Goal: Navigation & Orientation: Find specific page/section

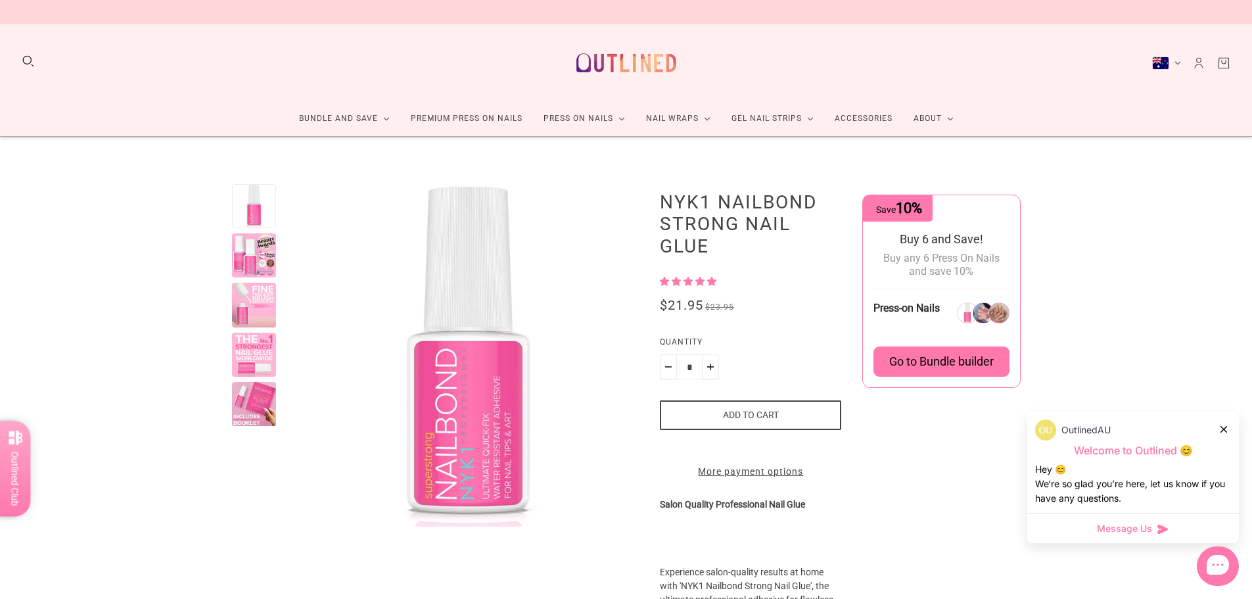
click at [1227, 427] on div at bounding box center [1224, 429] width 8 height 14
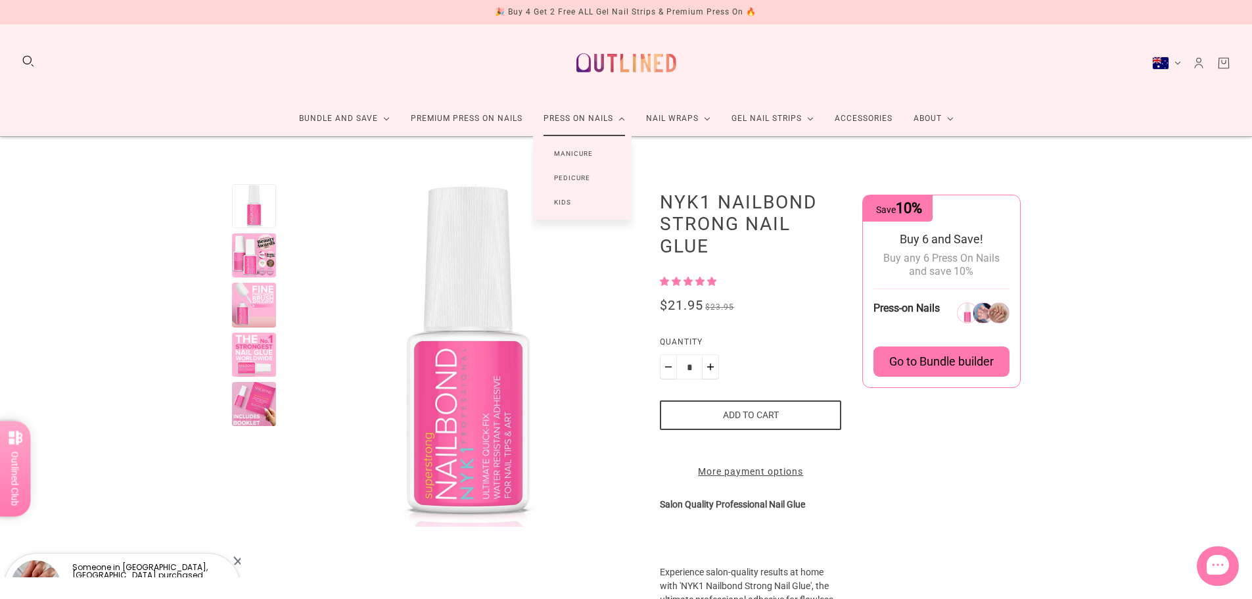
click at [579, 155] on link "Manicure" at bounding box center [573, 153] width 81 height 24
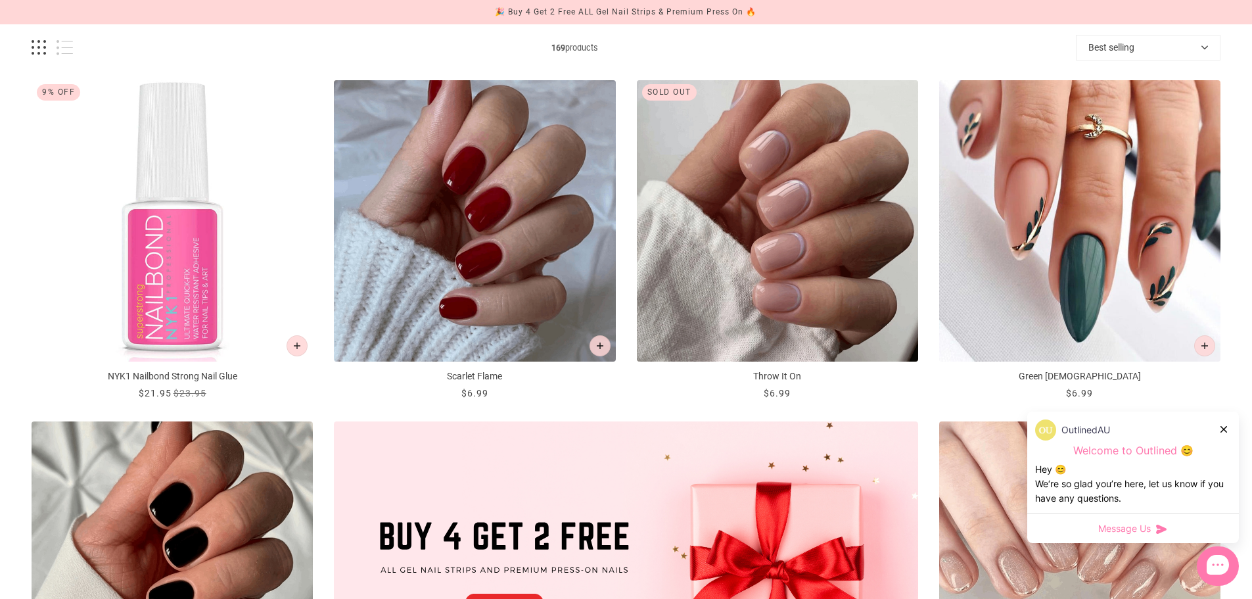
scroll to position [197, 0]
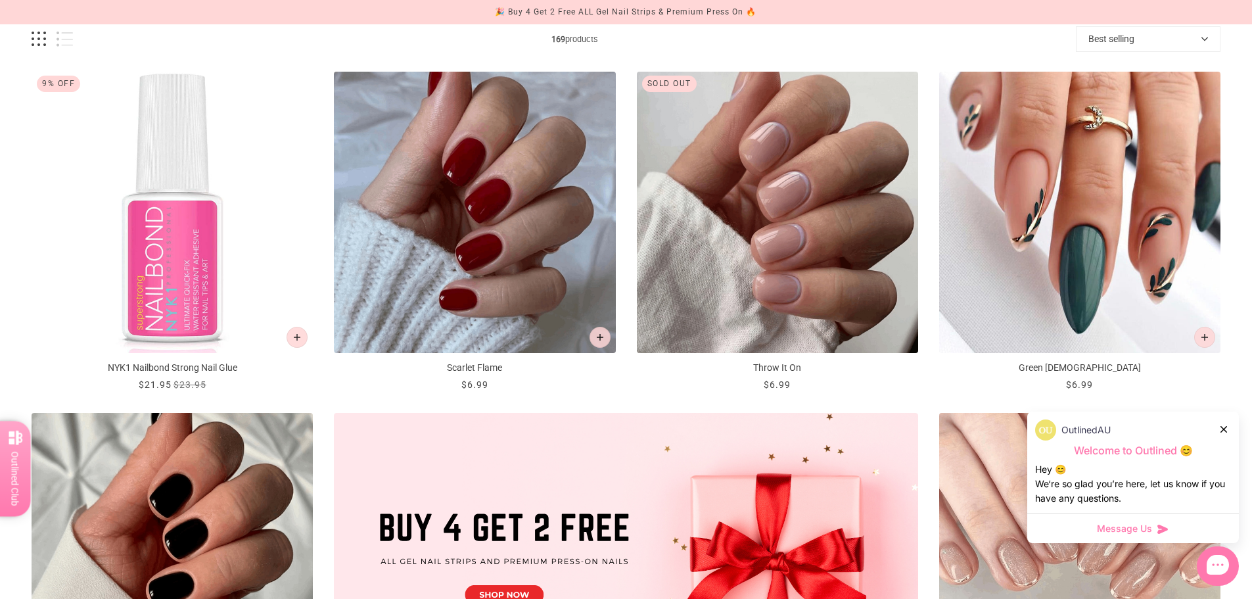
click at [1227, 429] on div at bounding box center [1224, 429] width 8 height 14
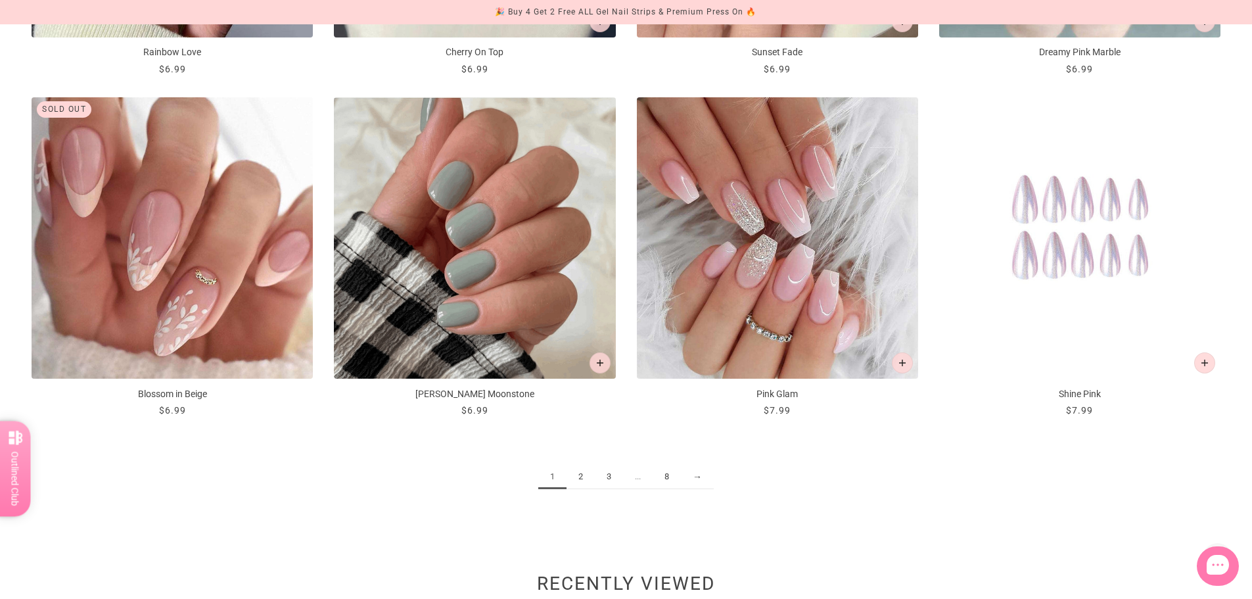
scroll to position [1905, 0]
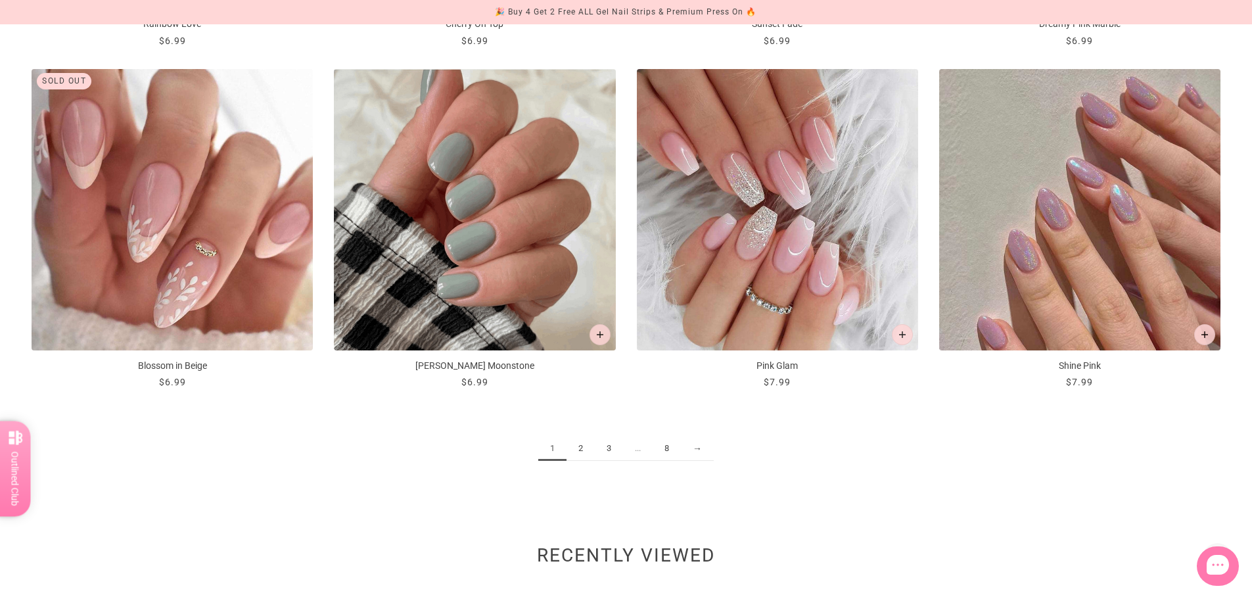
click at [695, 451] on link "→" at bounding box center [697, 448] width 33 height 24
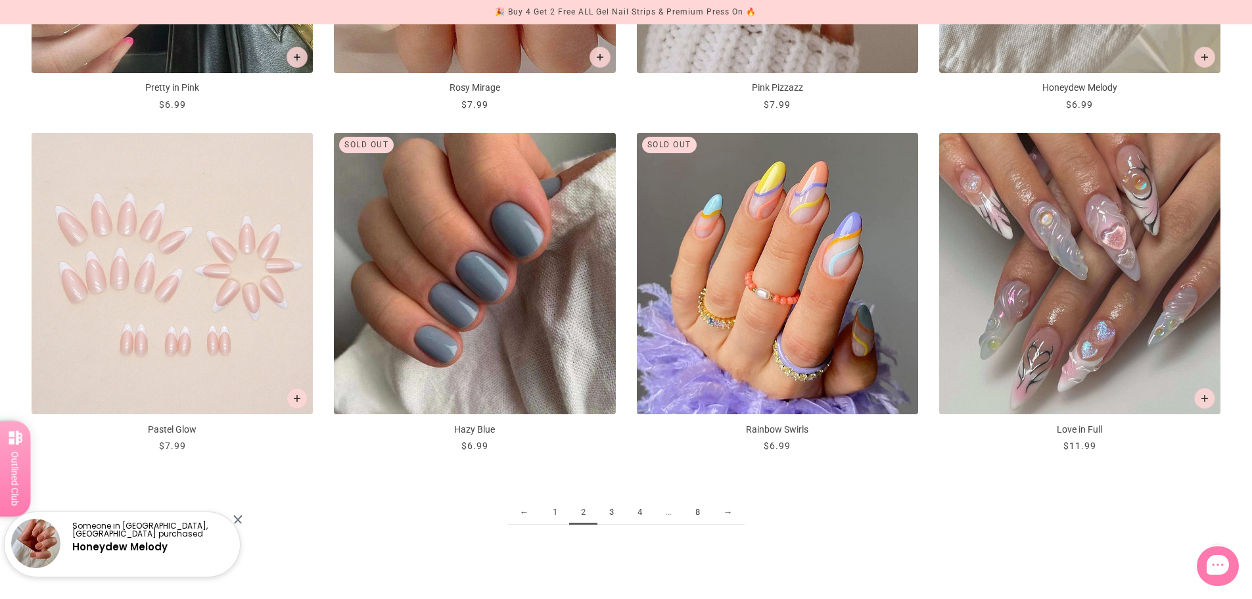
scroll to position [2037, 0]
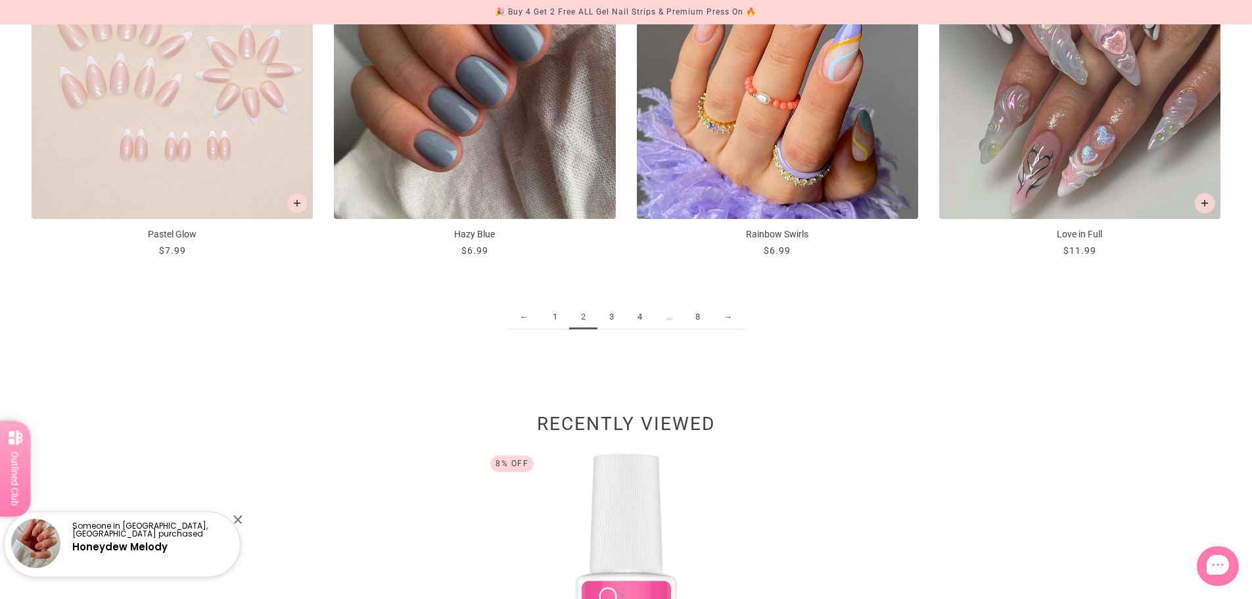
click at [731, 323] on link "→" at bounding box center [728, 317] width 33 height 24
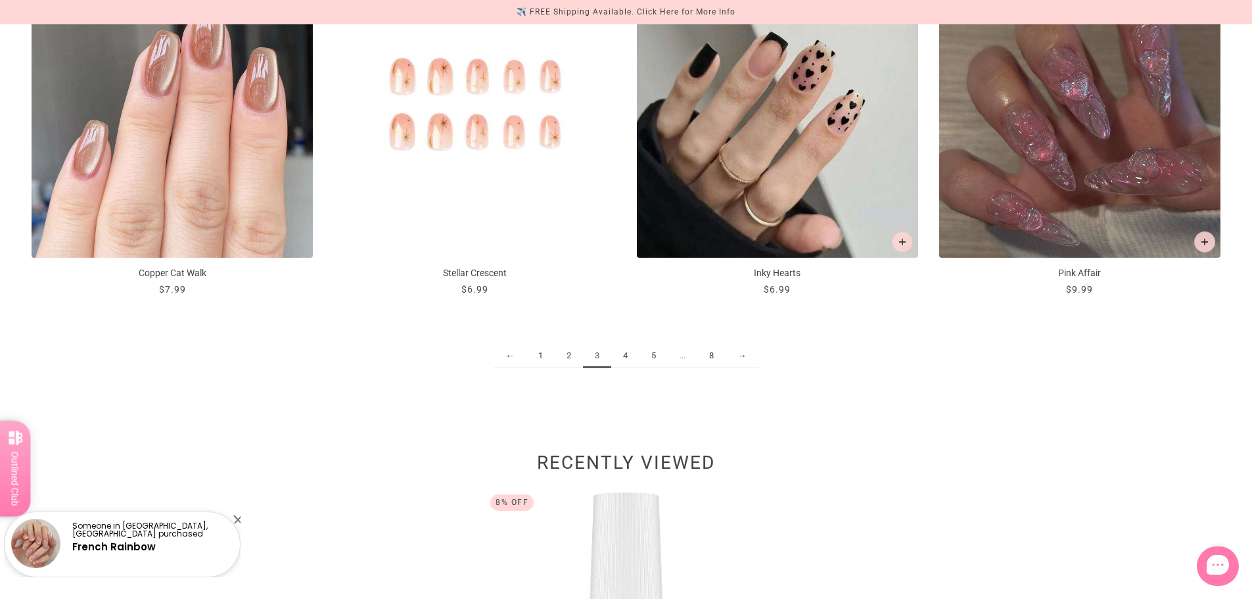
scroll to position [2102, 0]
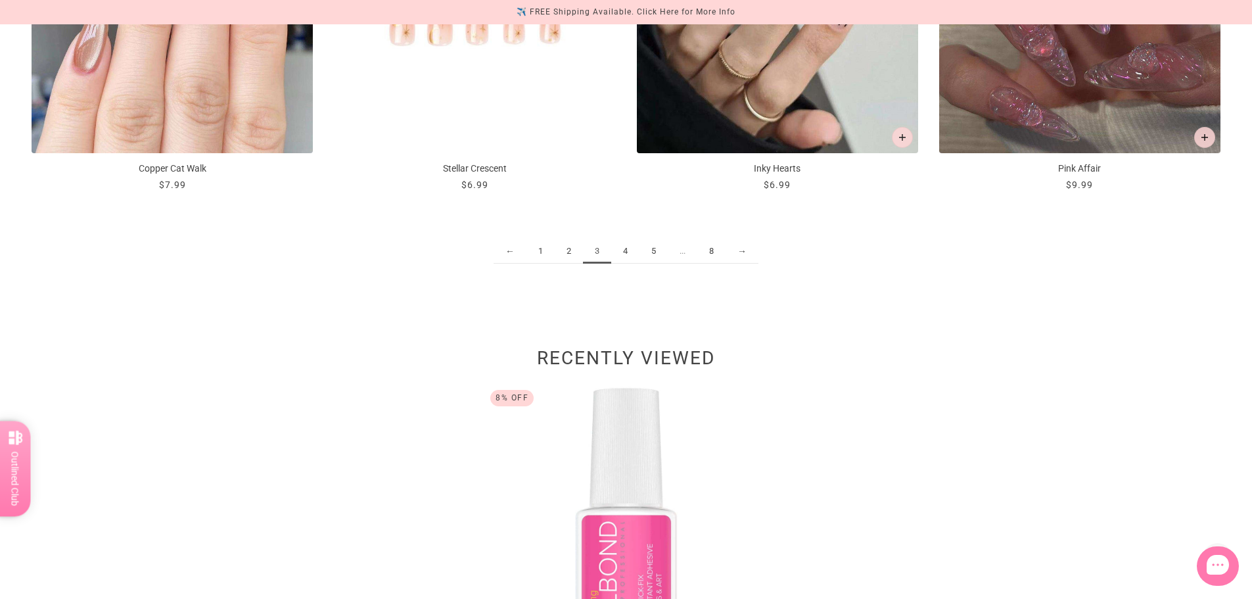
click at [735, 249] on link "→" at bounding box center [741, 251] width 33 height 24
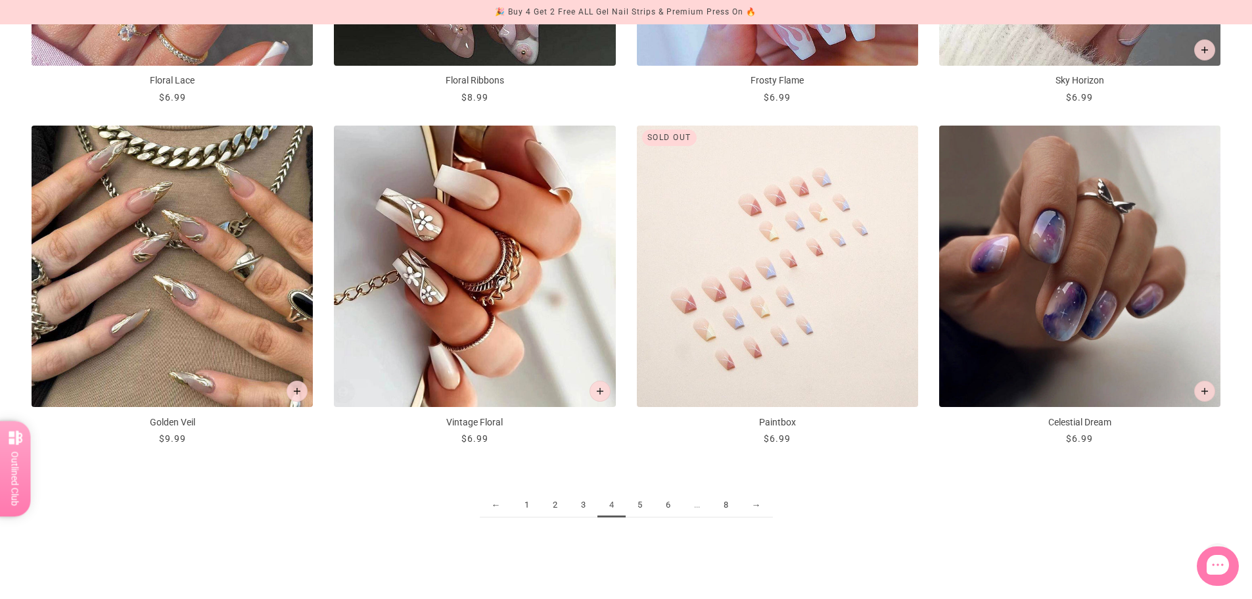
scroll to position [1840, 0]
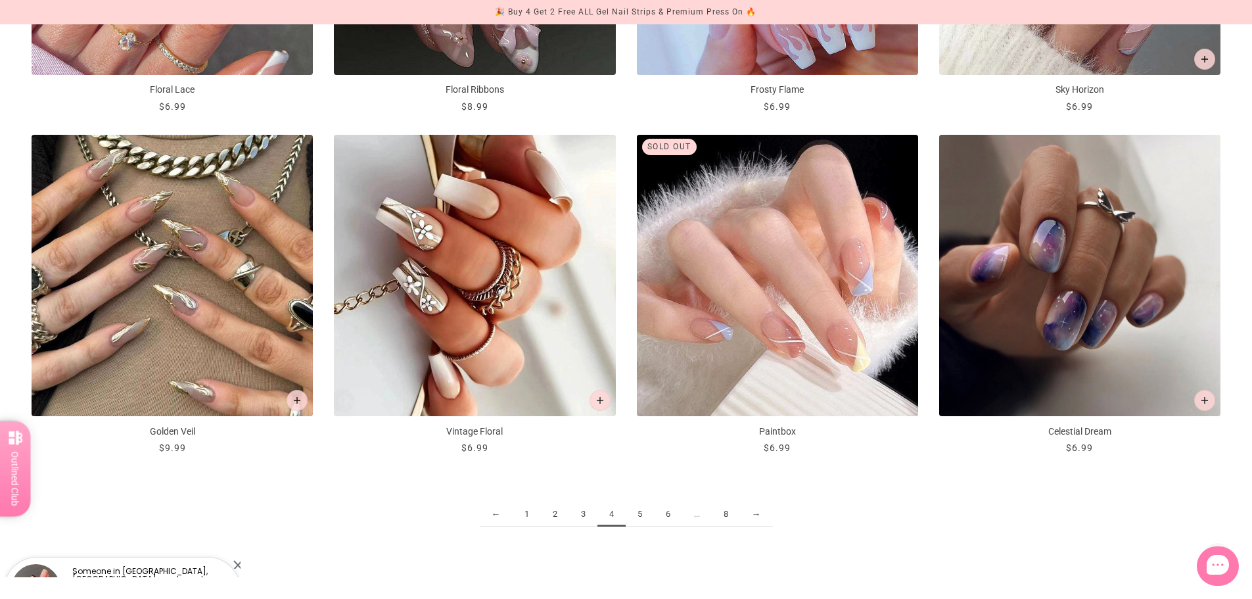
click at [761, 512] on link "→" at bounding box center [756, 514] width 33 height 24
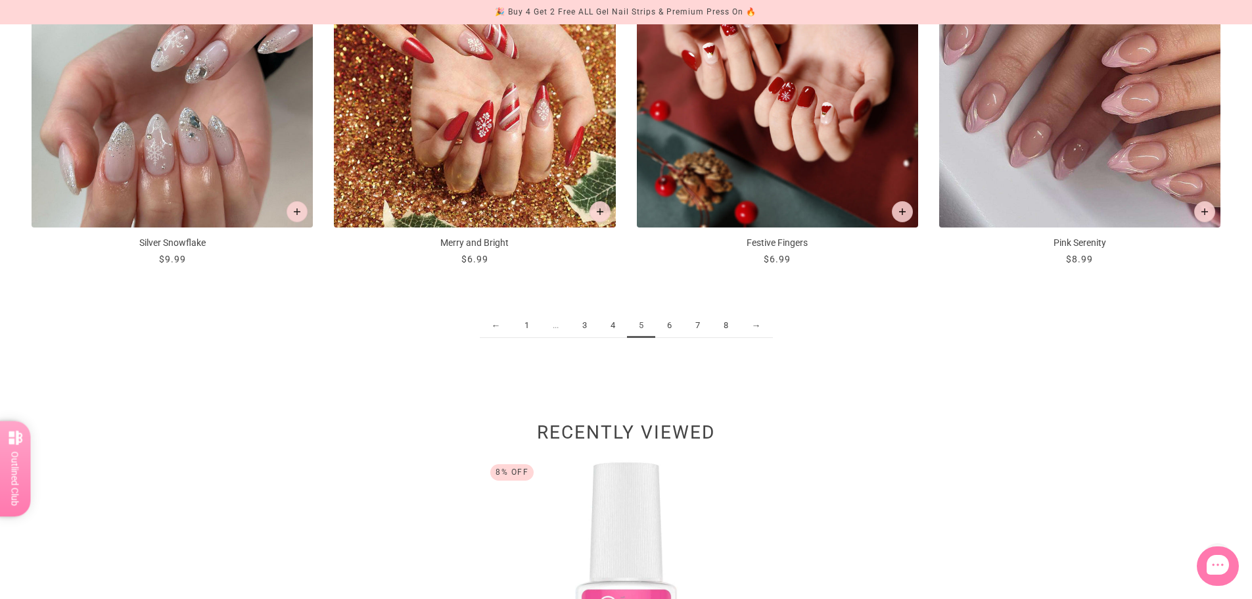
scroll to position [2037, 0]
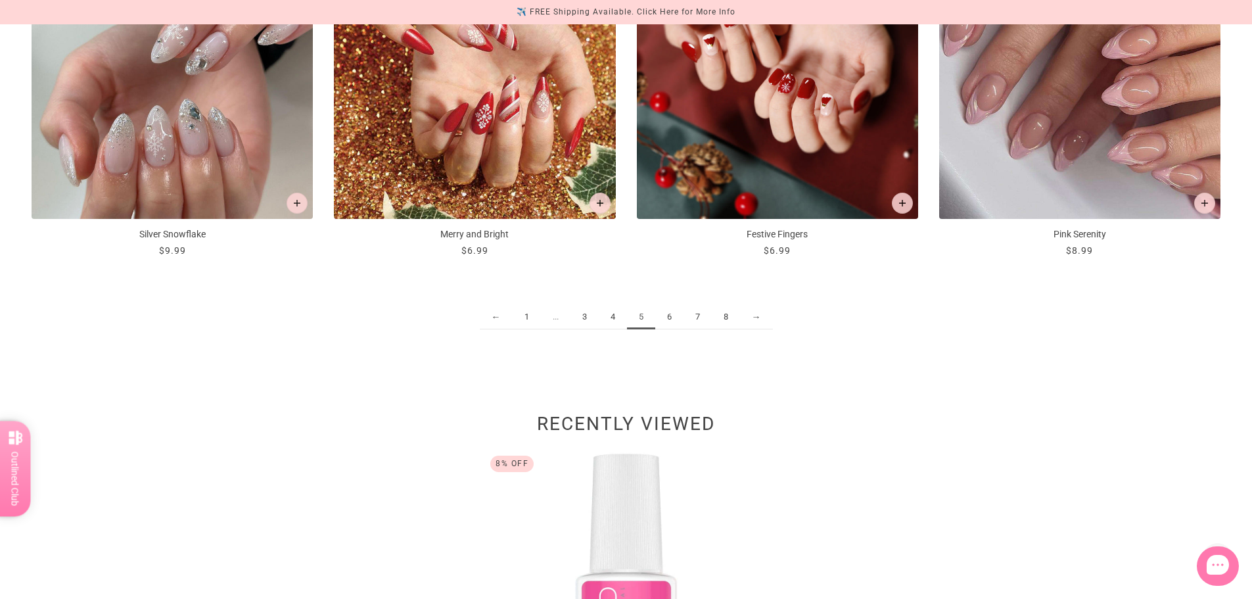
click at [752, 315] on link "→" at bounding box center [756, 317] width 33 height 24
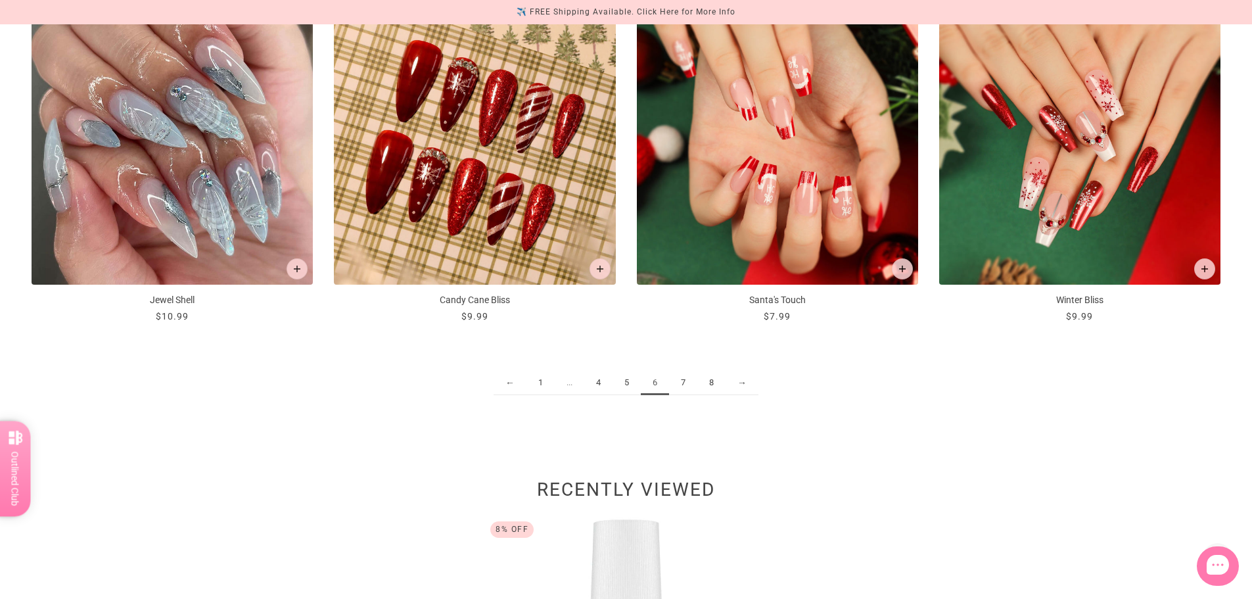
scroll to position [1905, 0]
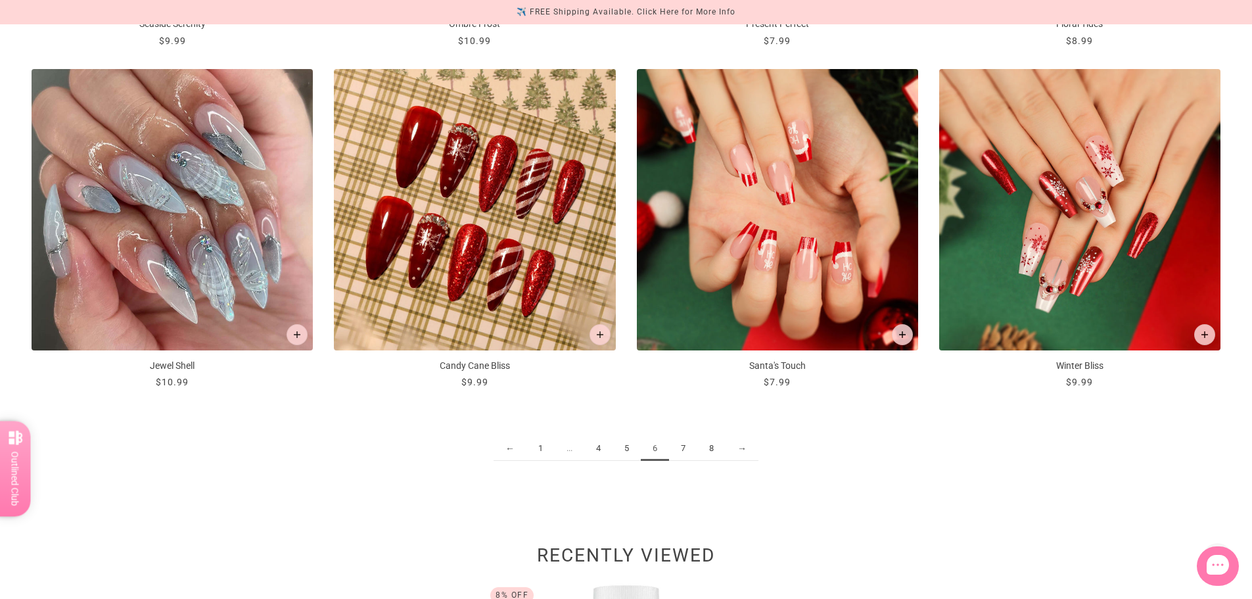
click at [738, 446] on link "→" at bounding box center [741, 448] width 33 height 24
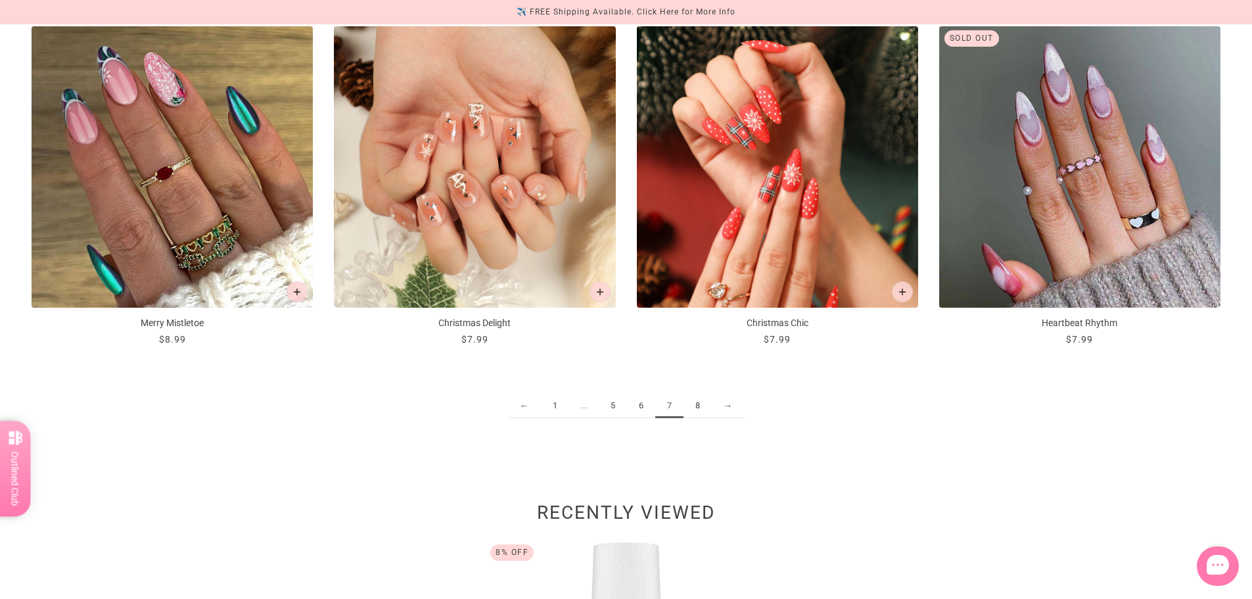
scroll to position [2037, 0]
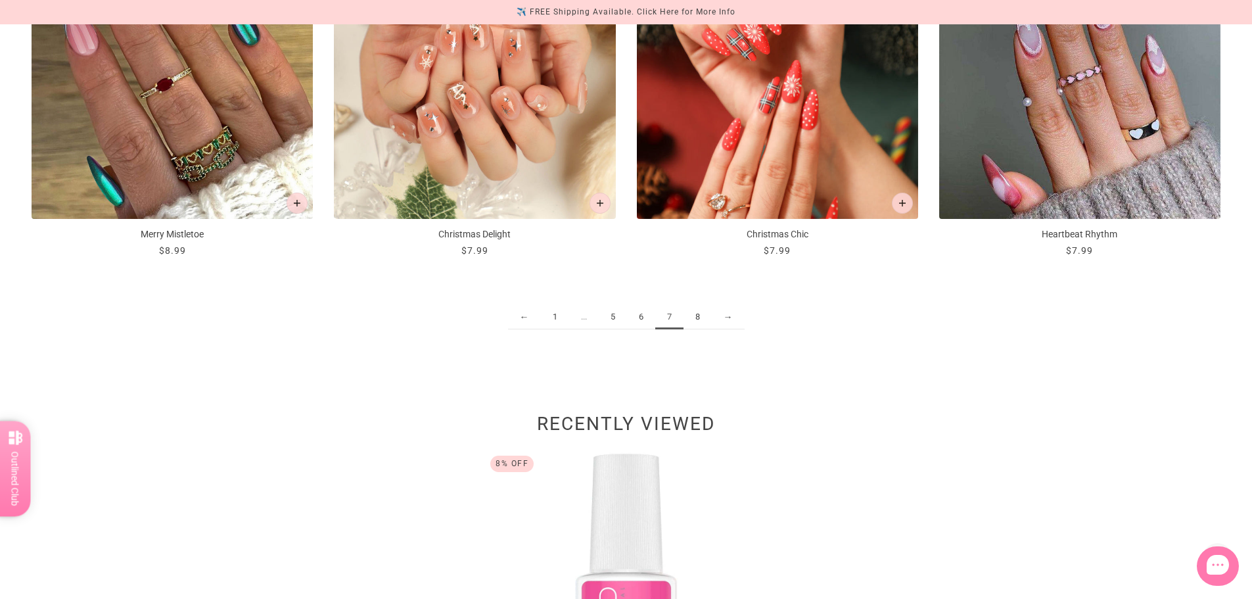
click at [731, 319] on link "→" at bounding box center [728, 317] width 33 height 24
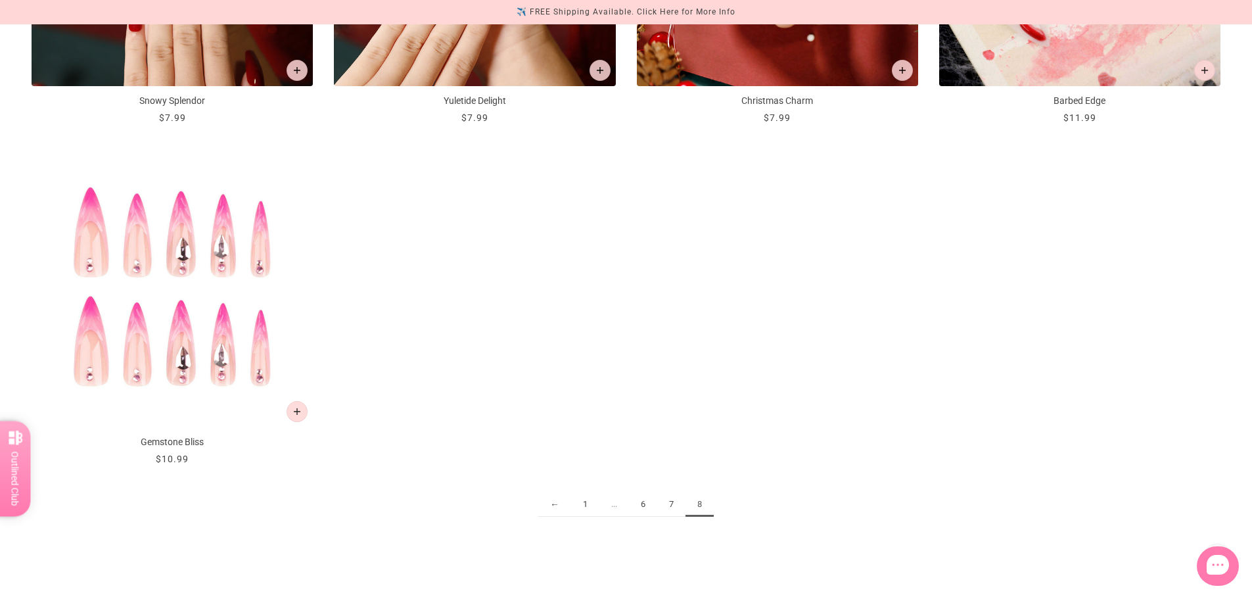
scroll to position [1511, 0]
